Goal: Transaction & Acquisition: Purchase product/service

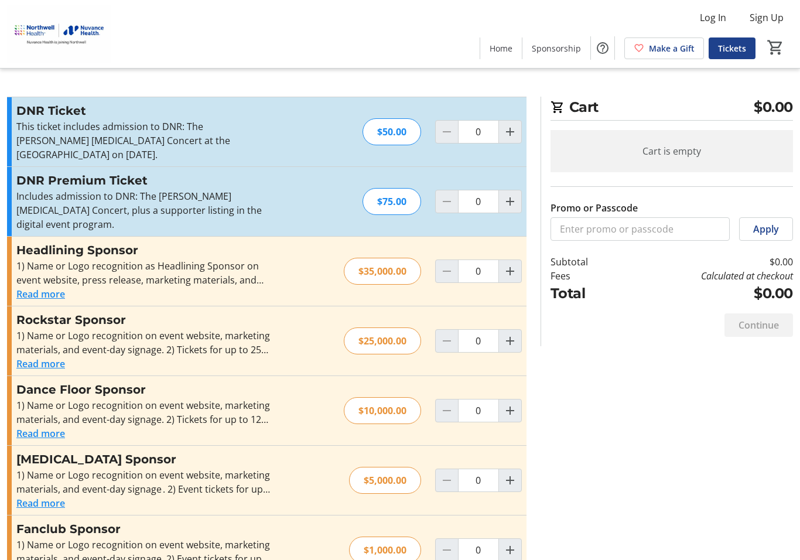
click at [511, 135] on mat-icon "Increment by one" at bounding box center [510, 132] width 14 height 14
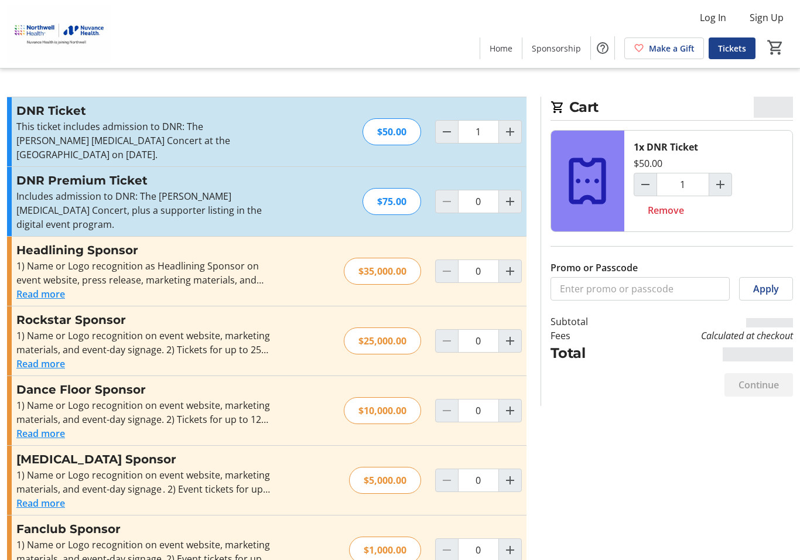
click at [508, 140] on span "Increment by one" at bounding box center [510, 132] width 22 height 22
type input "2"
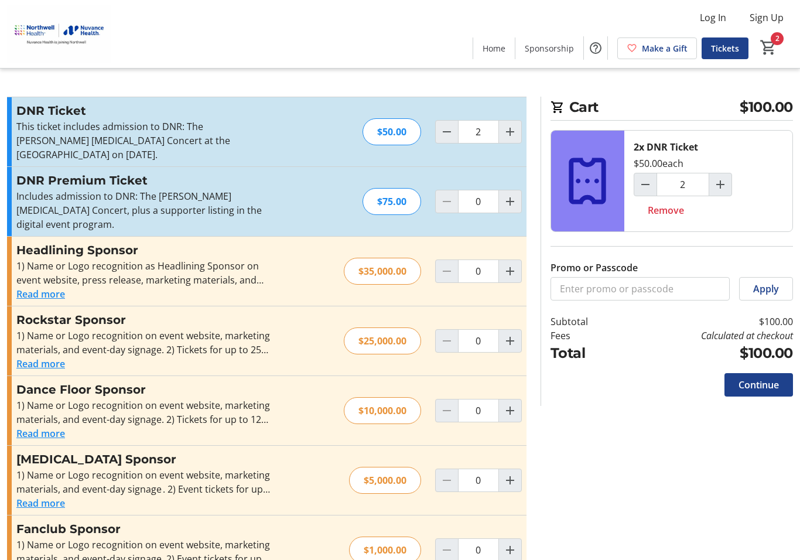
click at [774, 387] on span "Continue" at bounding box center [758, 385] width 40 height 14
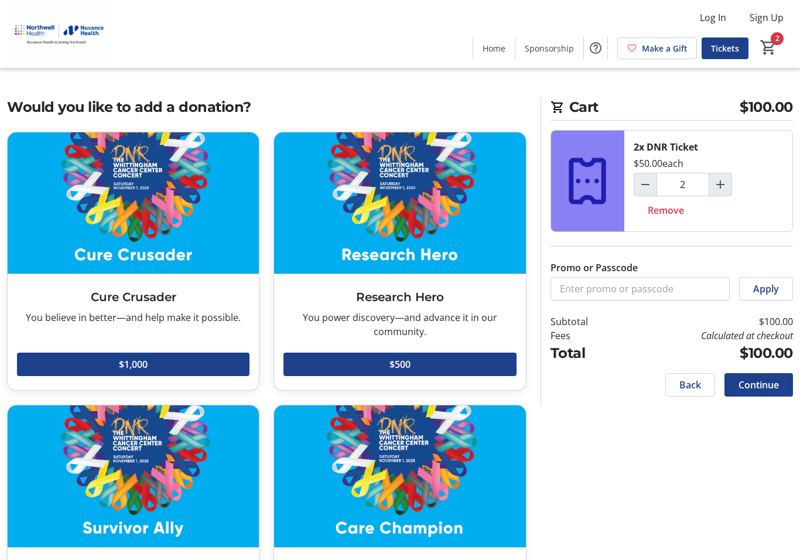
click at [767, 389] on span "Continue" at bounding box center [758, 385] width 40 height 14
select select "US"
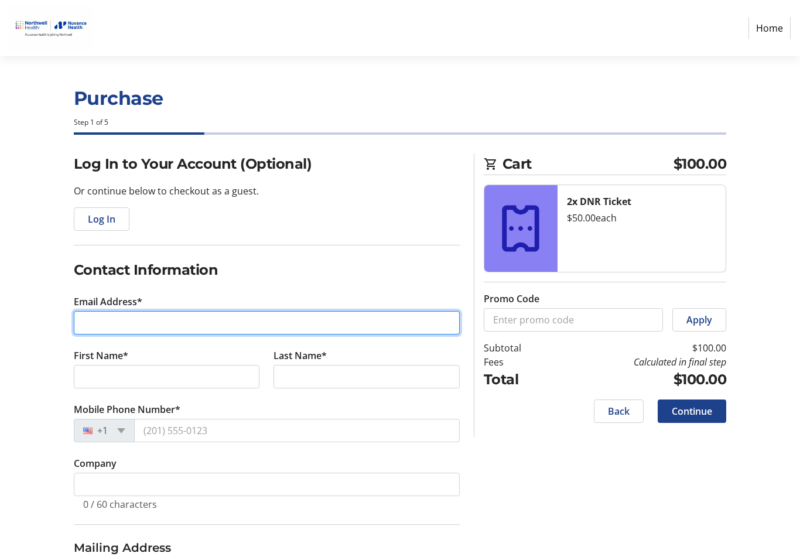
click at [320, 325] on input "Email Address*" at bounding box center [267, 322] width 386 height 23
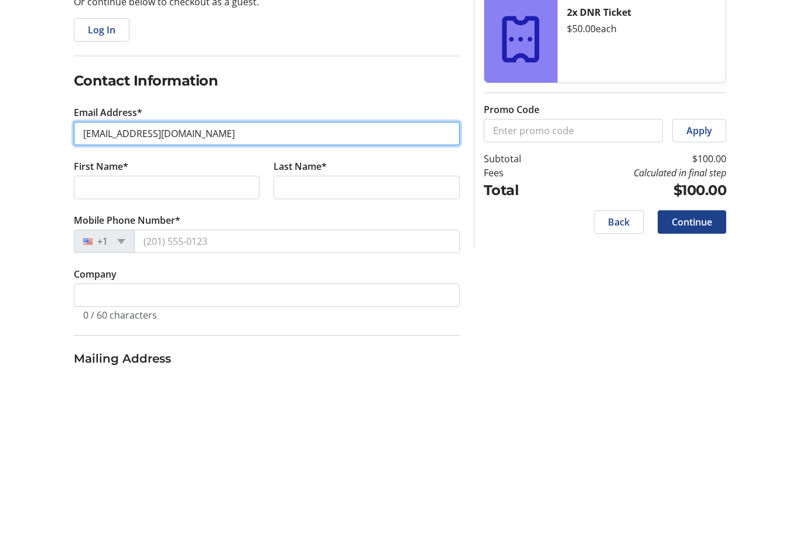
type input "[EMAIL_ADDRESS][DOMAIN_NAME]"
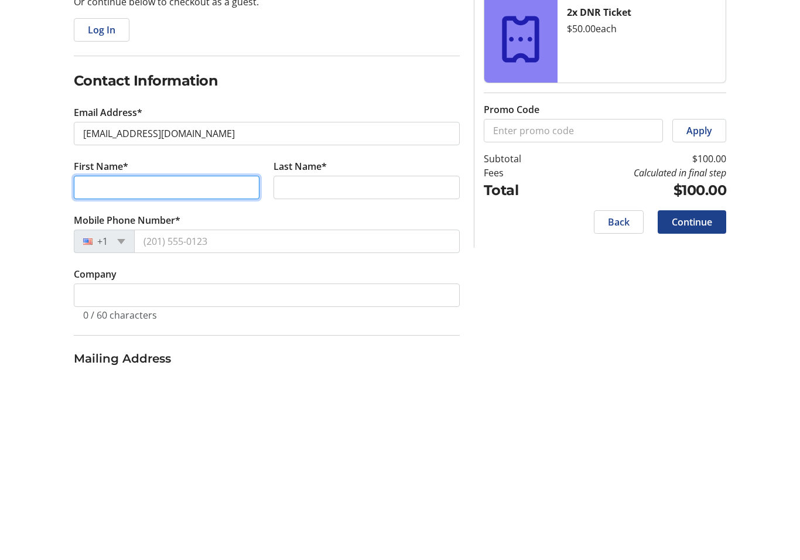
click at [256, 365] on input "First Name*" at bounding box center [167, 376] width 186 height 23
type input "[PERSON_NAME]"
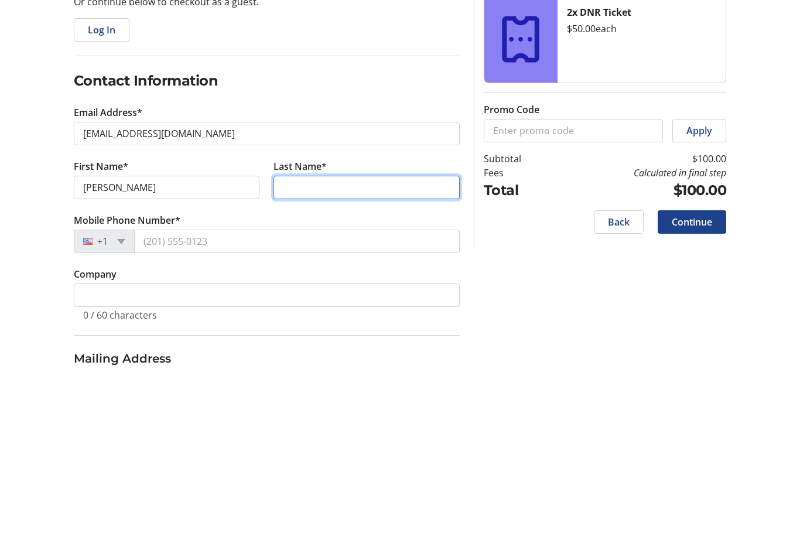
click at [369, 365] on input "Last Name*" at bounding box center [366, 376] width 186 height 23
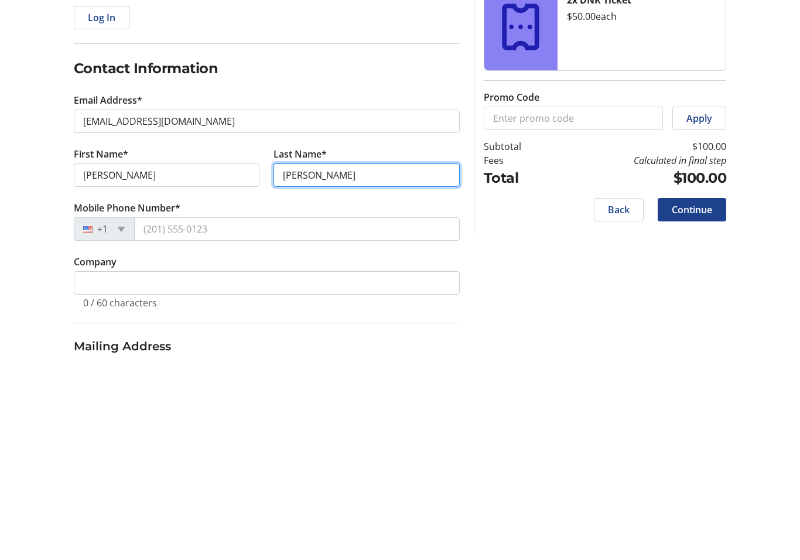
type input "[PERSON_NAME]"
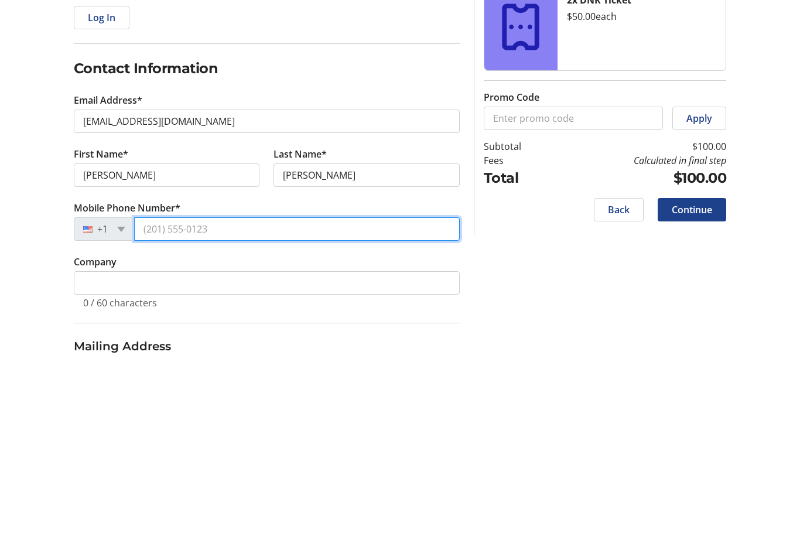
click at [310, 418] on input "Mobile Phone Number*" at bounding box center [296, 429] width 325 height 23
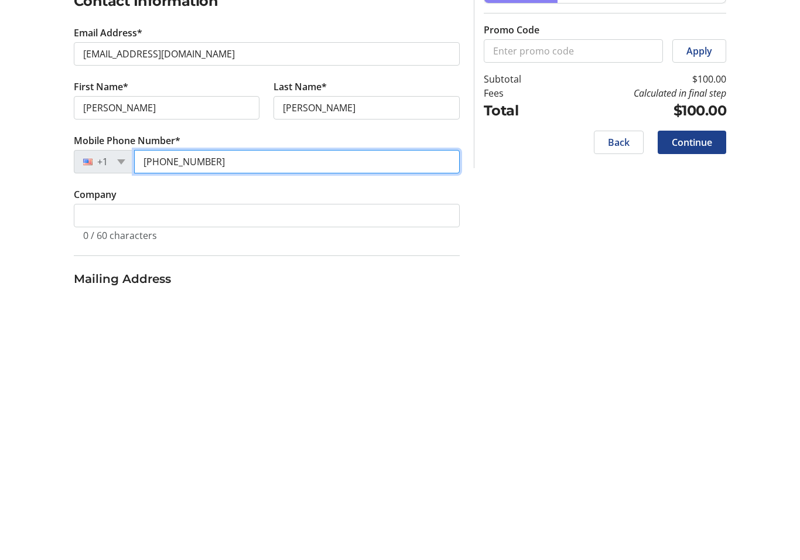
type input "[PHONE_NUMBER]"
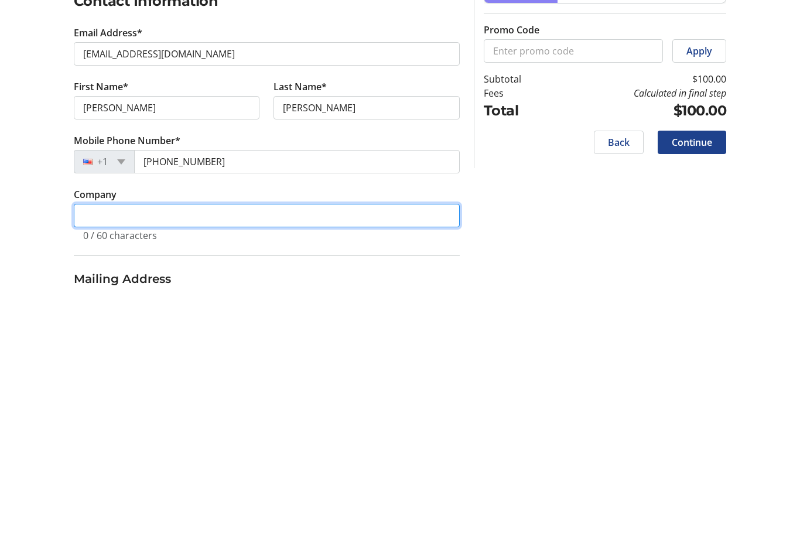
click at [301, 472] on input "Company" at bounding box center [267, 483] width 386 height 23
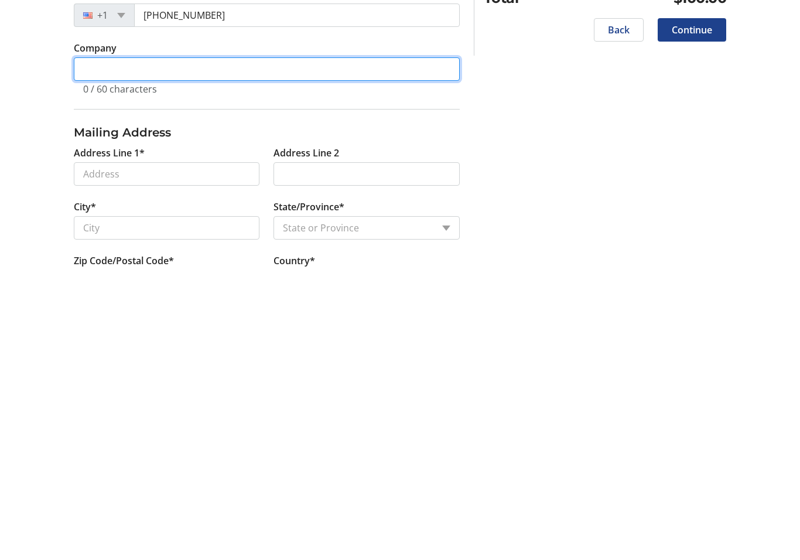
scroll to position [122, 0]
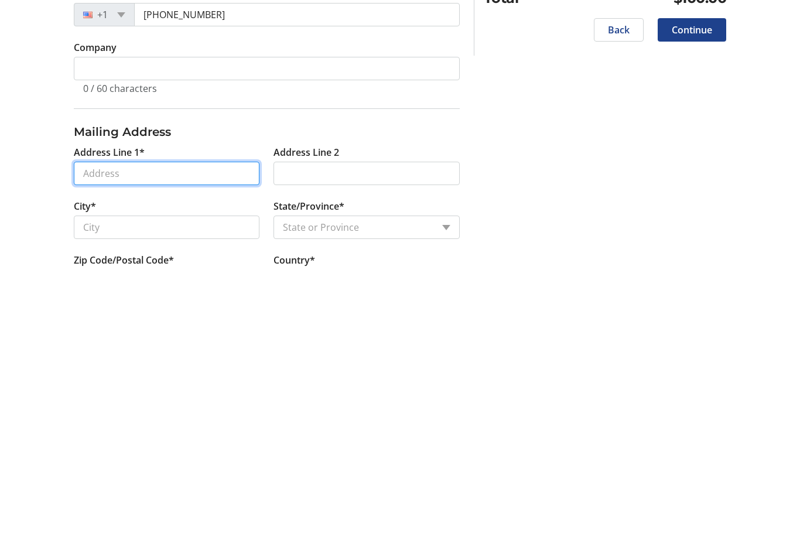
click at [234, 455] on input "Address Line 1*" at bounding box center [167, 466] width 186 height 23
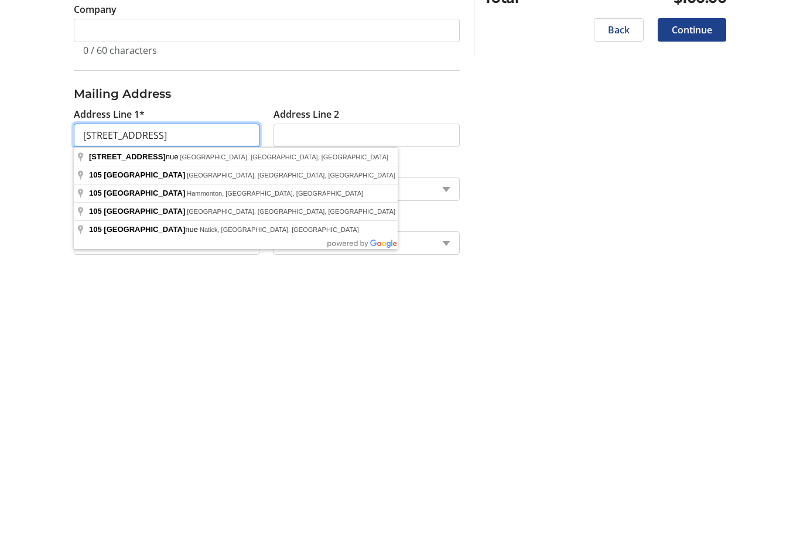
scroll to position [161, 0]
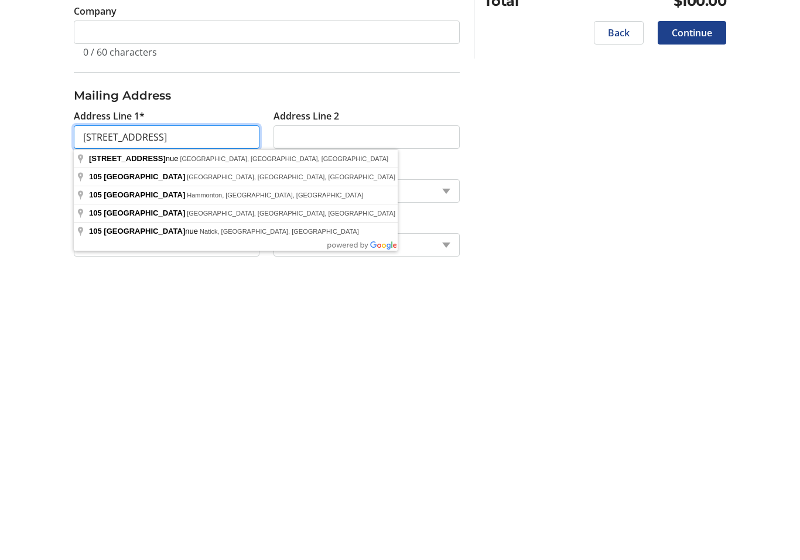
type input "[STREET_ADDRESS]"
click at [515, 137] on div "Log In to Your Account (Optional) Or continue below to checkout as a guest. Log…" at bounding box center [400, 283] width 800 height 583
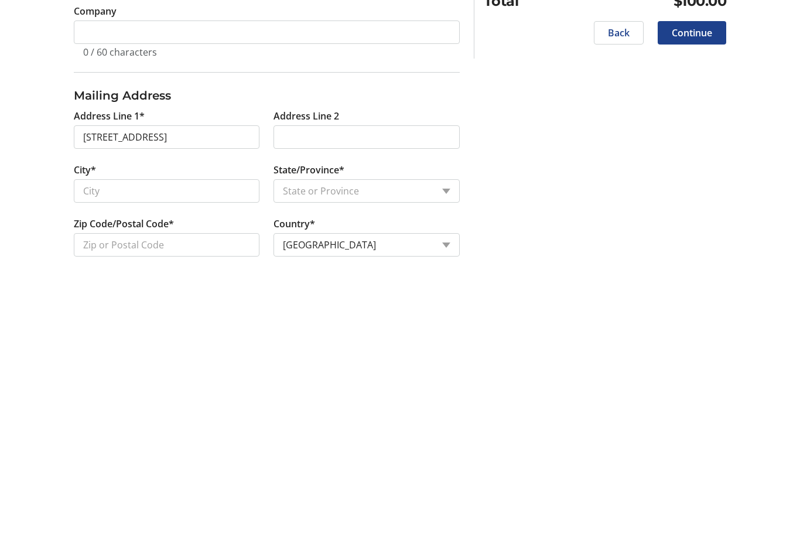
scroll to position [177, 0]
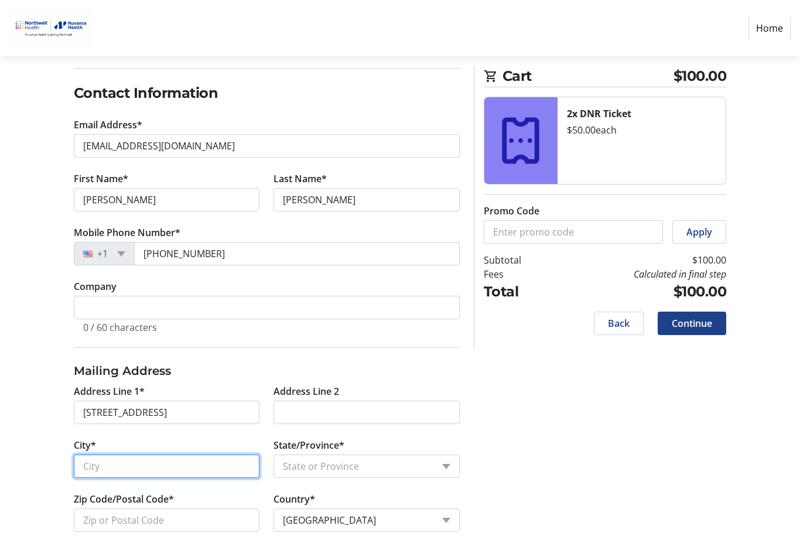
click at [203, 467] on input "City*" at bounding box center [167, 465] width 186 height 23
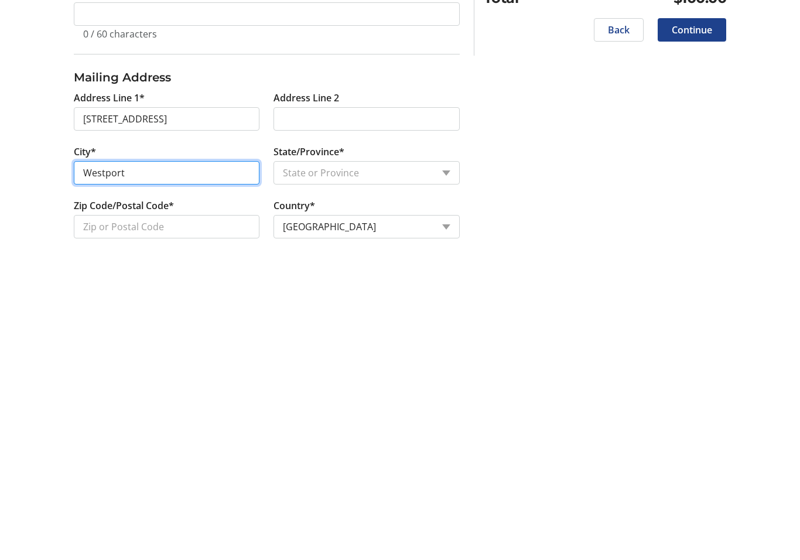
type input "Westport"
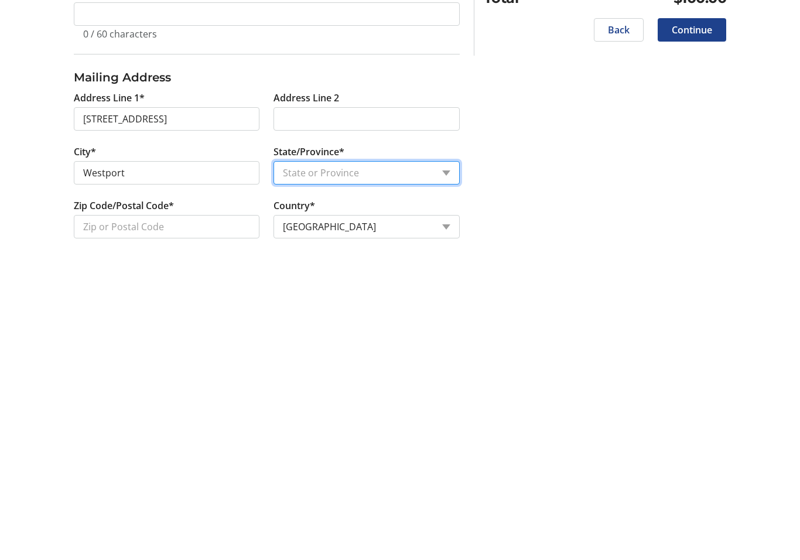
click at [411, 454] on select "State or Province State or [GEOGRAPHIC_DATA][US_STATE][GEOGRAPHIC_DATA] [US_STA…" at bounding box center [366, 465] width 186 height 23
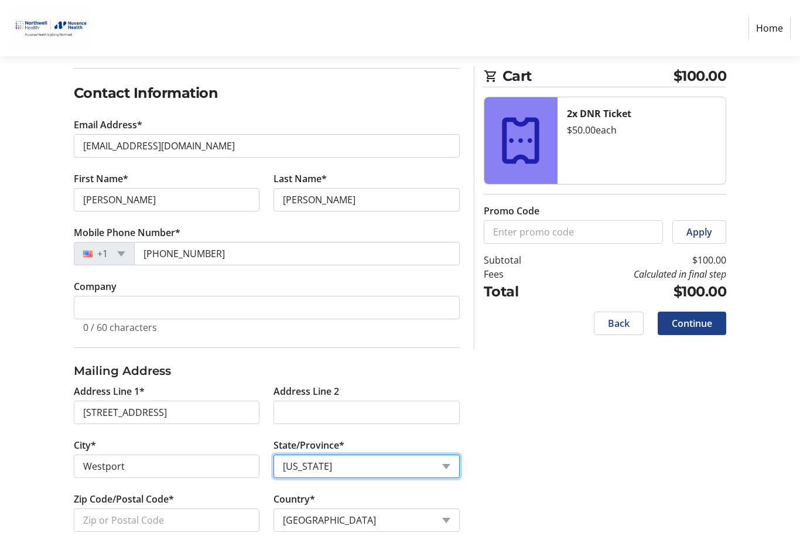
click at [457, 473] on select "State or Province State or [GEOGRAPHIC_DATA][US_STATE][GEOGRAPHIC_DATA] [US_STA…" at bounding box center [366, 465] width 186 height 23
select select "CT"
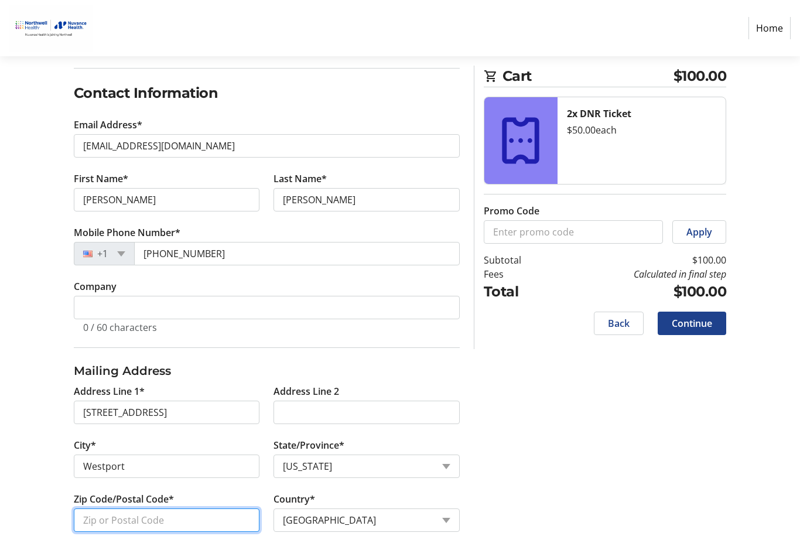
click at [225, 518] on input "Zip Code/Postal Code*" at bounding box center [167, 519] width 186 height 23
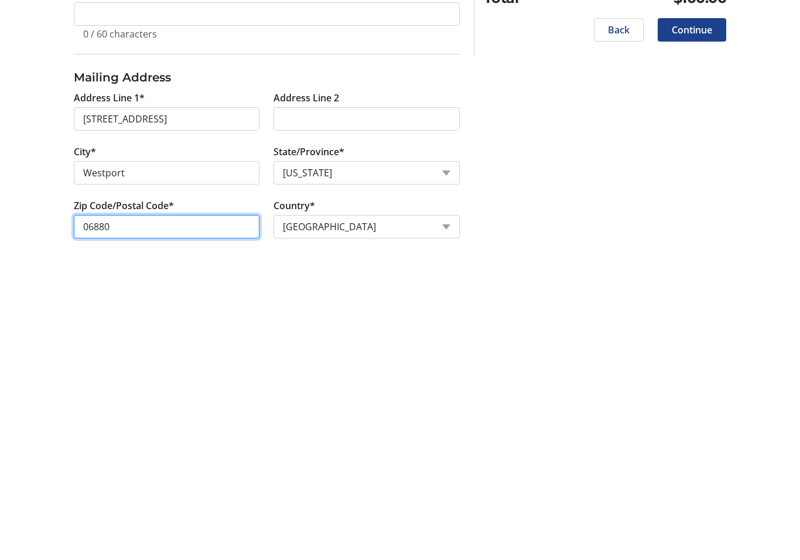
type input "06880"
click at [704, 309] on span at bounding box center [691, 323] width 68 height 28
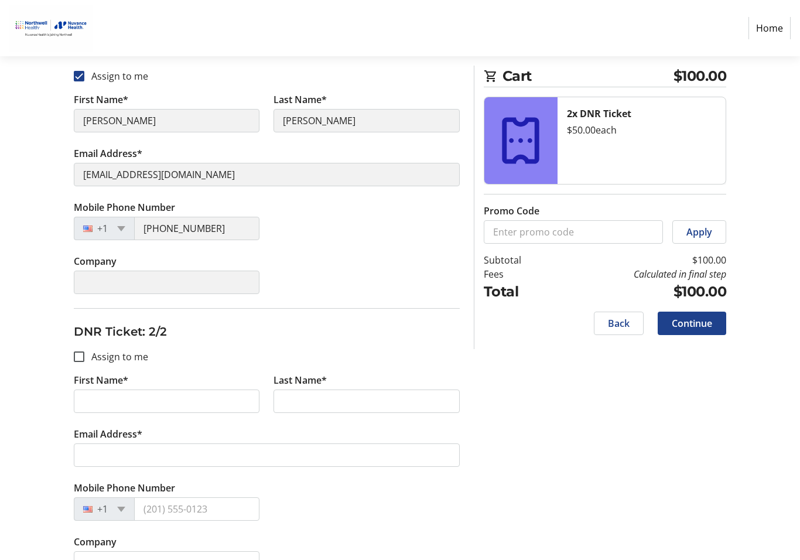
scroll to position [198, 0]
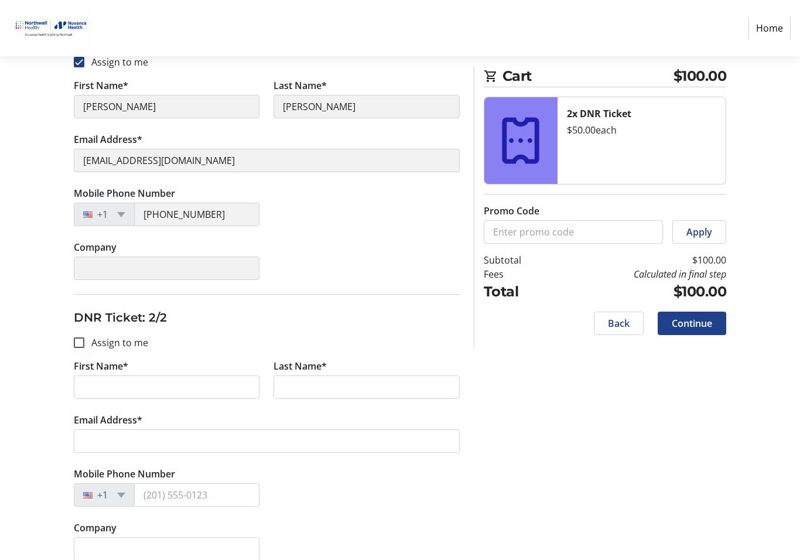
click at [81, 348] on div at bounding box center [79, 342] width 28 height 28
checkbox input "true"
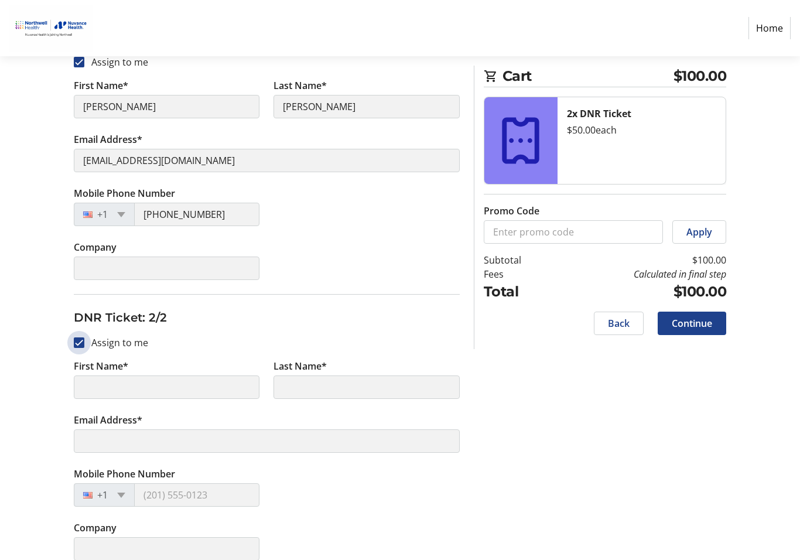
type input "[PERSON_NAME]"
type input "[EMAIL_ADDRESS][DOMAIN_NAME]"
type input "[PHONE_NUMBER]"
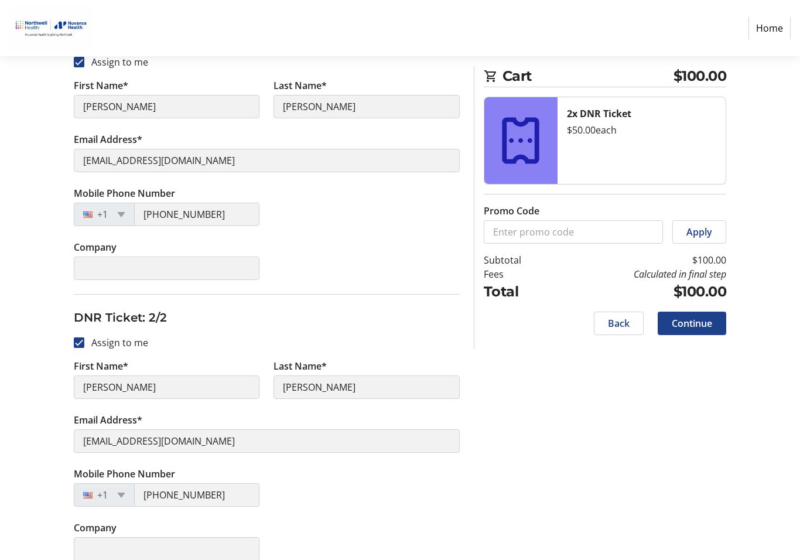
click at [696, 328] on span "Continue" at bounding box center [691, 323] width 40 height 14
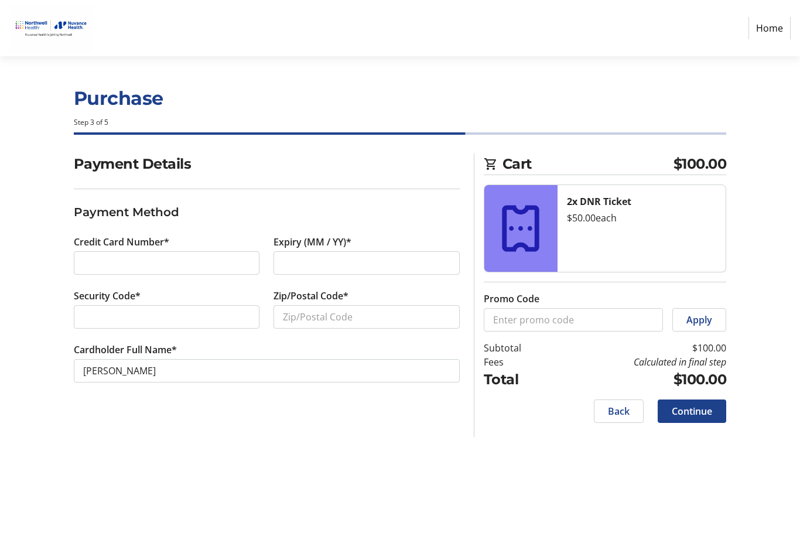
click at [172, 270] on div at bounding box center [167, 262] width 186 height 23
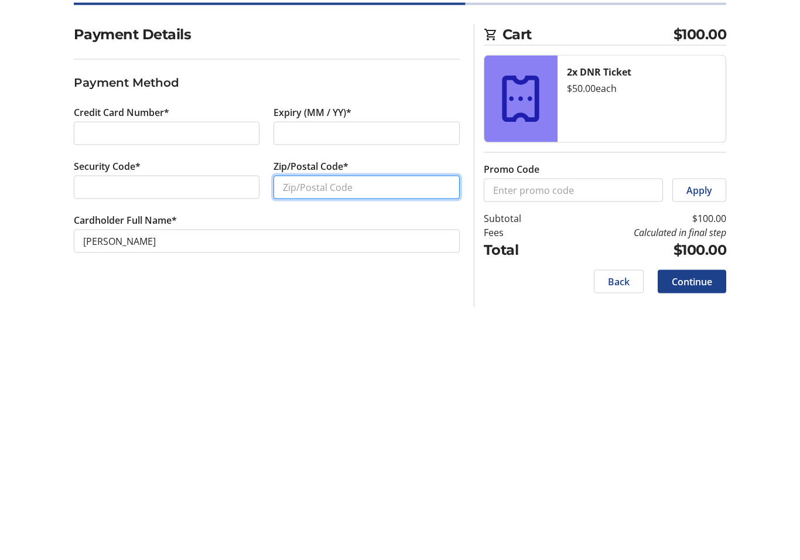
click at [354, 305] on input "Zip/Postal Code*" at bounding box center [366, 316] width 186 height 23
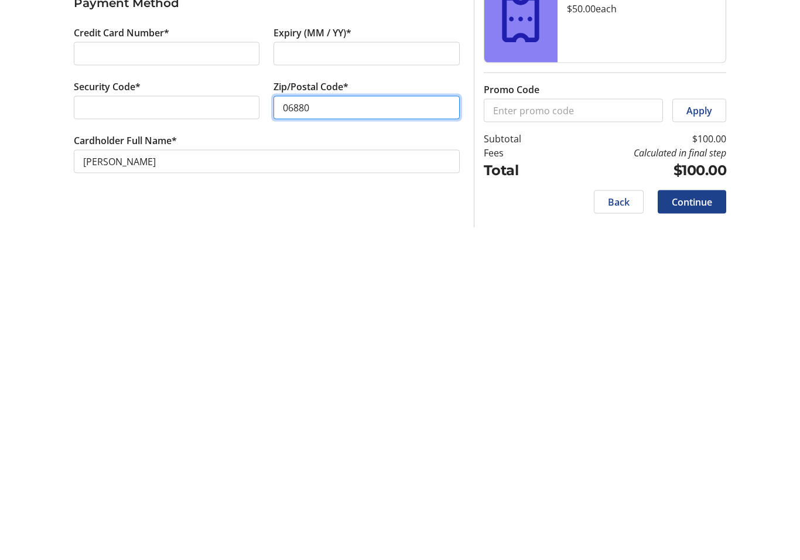
type input "06880"
click at [702, 404] on span "Continue" at bounding box center [691, 411] width 40 height 14
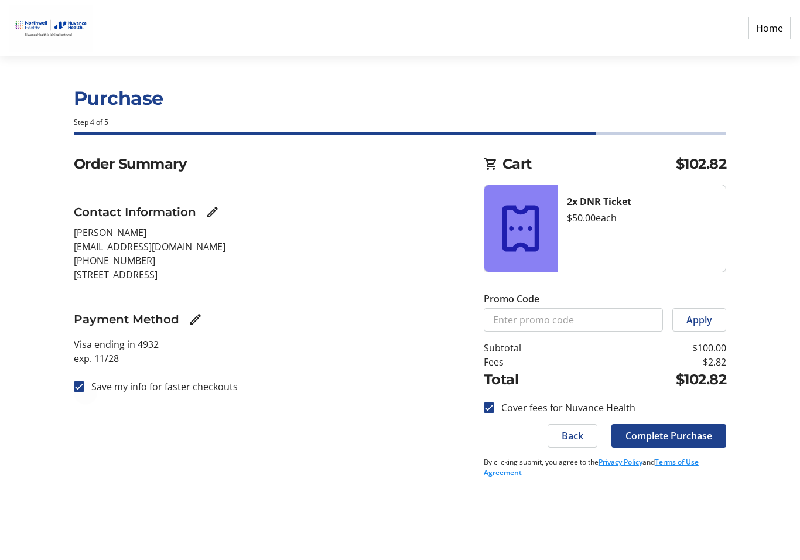
click at [87, 383] on div at bounding box center [79, 386] width 28 height 28
checkbox input "false"
click at [681, 439] on span "Complete Purchase" at bounding box center [668, 435] width 87 height 14
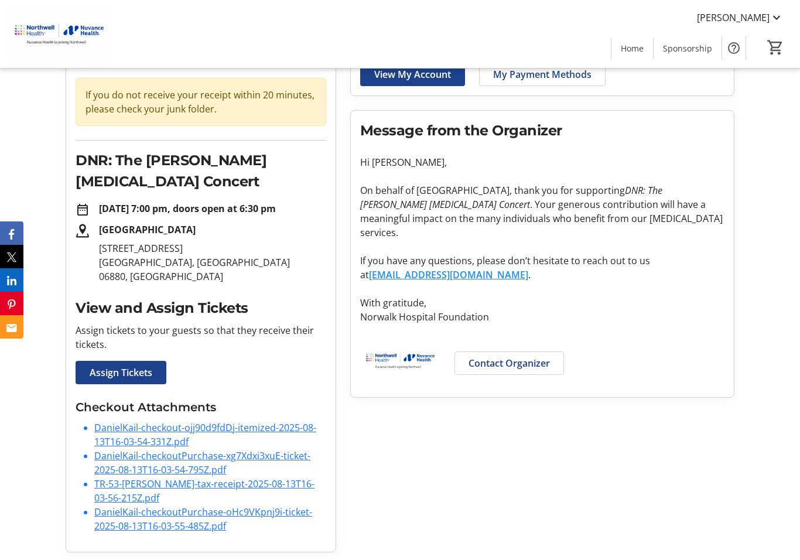
scroll to position [104, 0]
